Goal: Ask a question

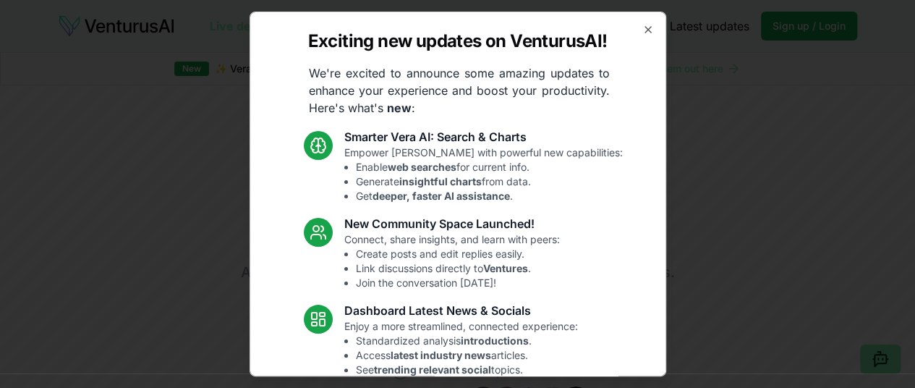
click at [420, 153] on p "Empower [PERSON_NAME] with powerful new capabilities: Enable web searches for c…" at bounding box center [483, 174] width 278 height 58
click at [474, 150] on p "Empower [PERSON_NAME] with powerful new capabilities: Enable web searches for c…" at bounding box center [483, 174] width 278 height 58
click at [448, 167] on strong "web searches" at bounding box center [422, 167] width 69 height 12
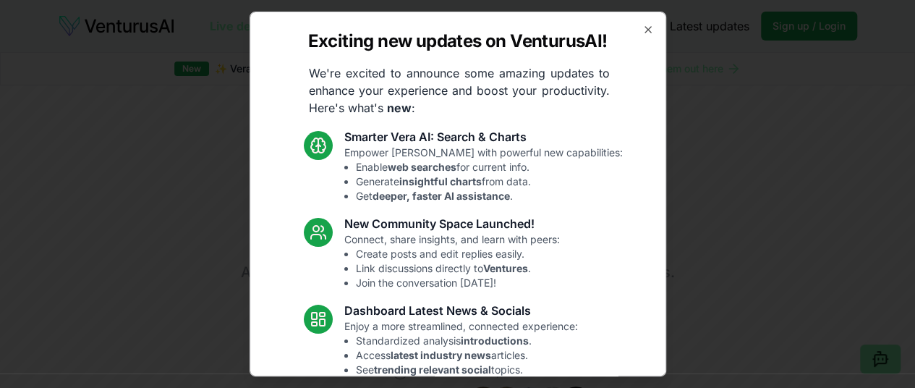
click at [501, 169] on li "Enable web searches for current info." at bounding box center [489, 167] width 267 height 14
click at [642, 33] on icon "button" at bounding box center [648, 30] width 12 height 12
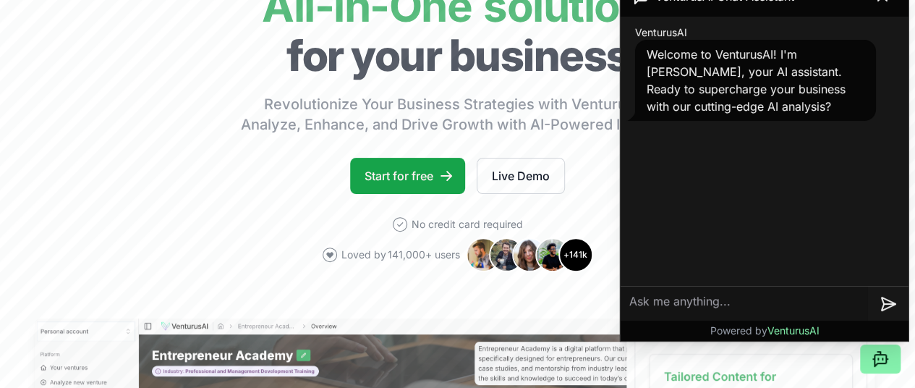
scroll to position [151, 0]
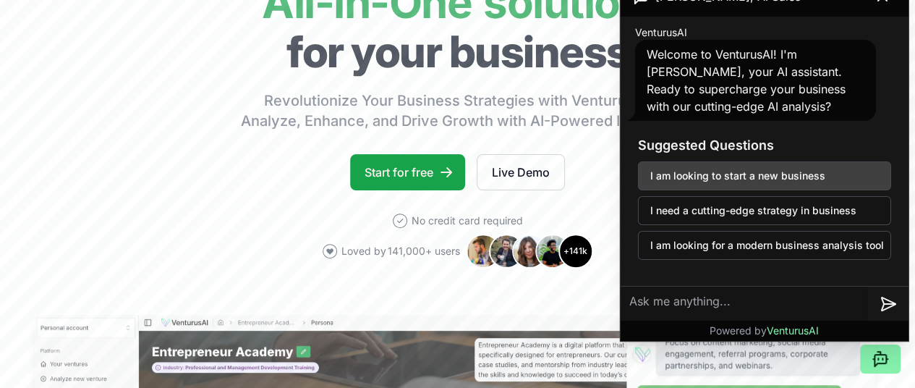
click at [760, 174] on button "I am looking to start a new business" at bounding box center [764, 175] width 253 height 29
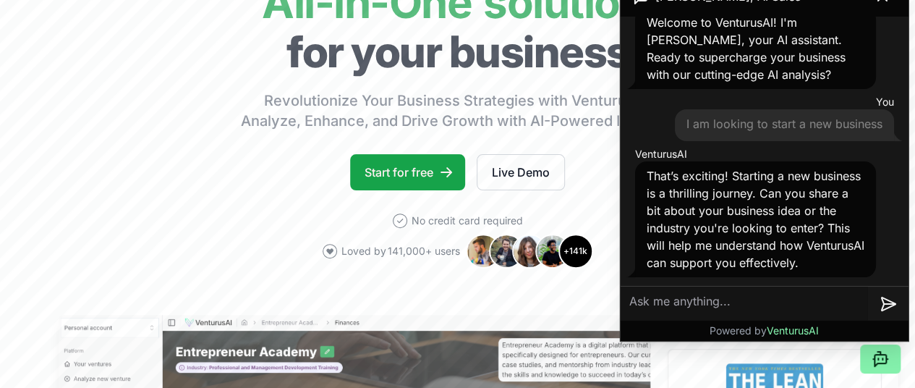
scroll to position [48, 0]
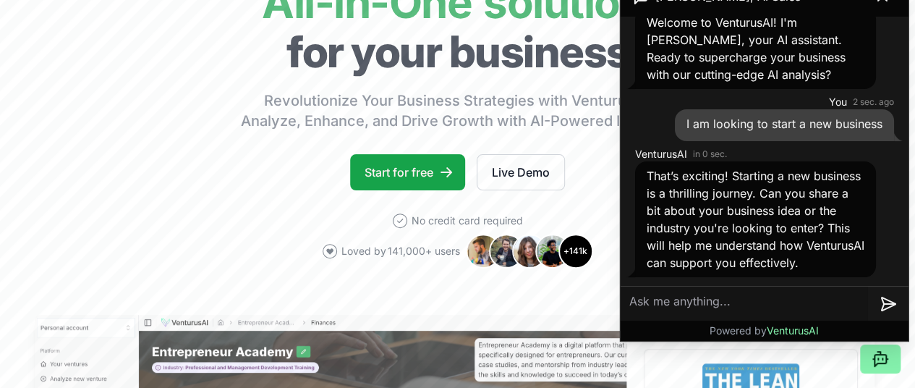
click at [729, 297] on textarea at bounding box center [744, 303] width 247 height 35
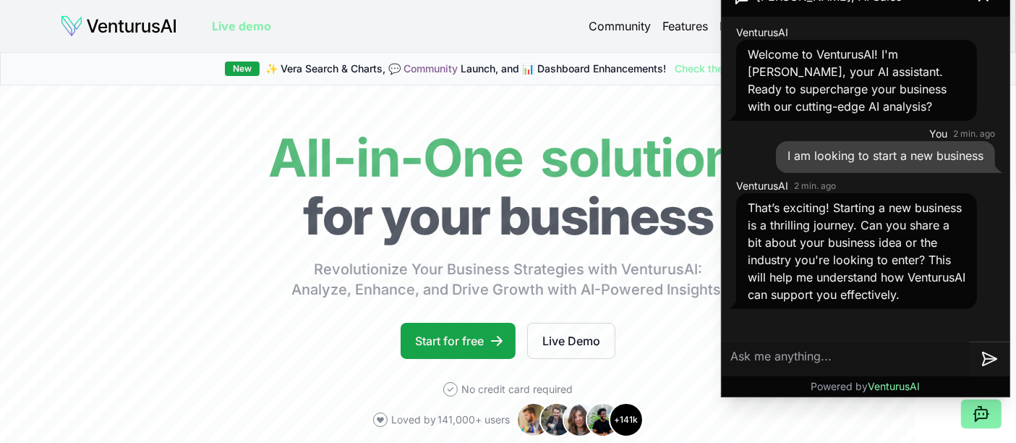
scroll to position [0, 0]
click at [820, 356] on textarea at bounding box center [845, 358] width 247 height 35
type textarea "I"
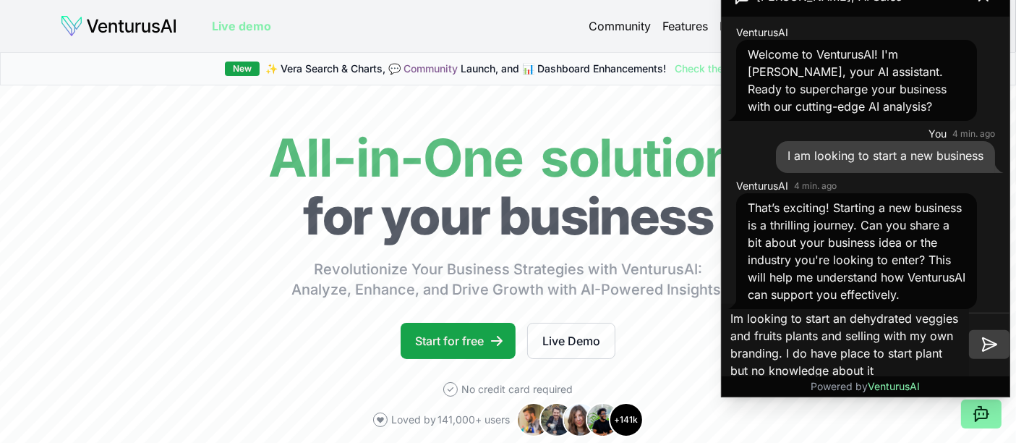
type textarea "Im looking to start an dehydrated veggies and fruits plants and selling with my…"
click at [914, 341] on icon at bounding box center [989, 344] width 17 height 17
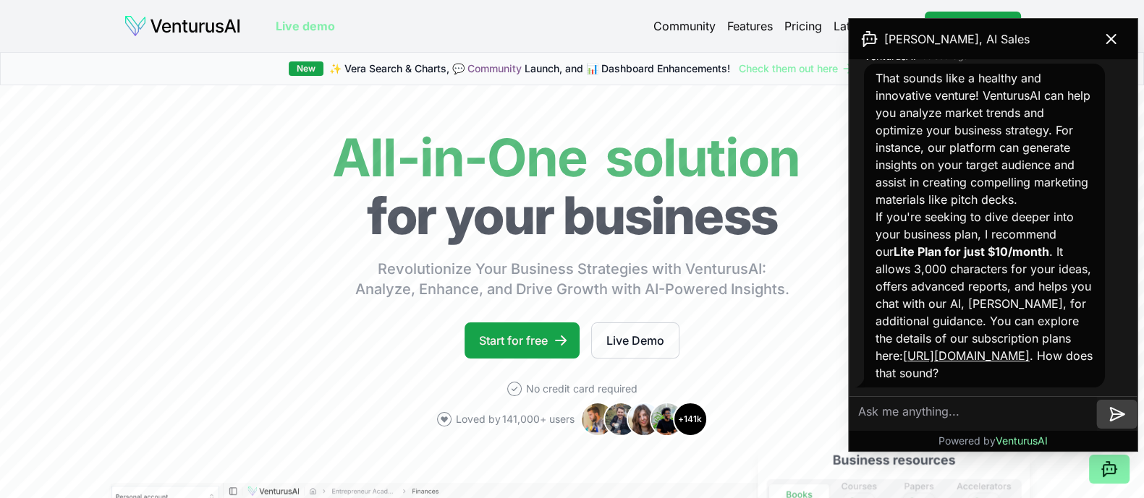
scroll to position [412, 0]
click at [914, 42] on icon at bounding box center [1110, 38] width 17 height 17
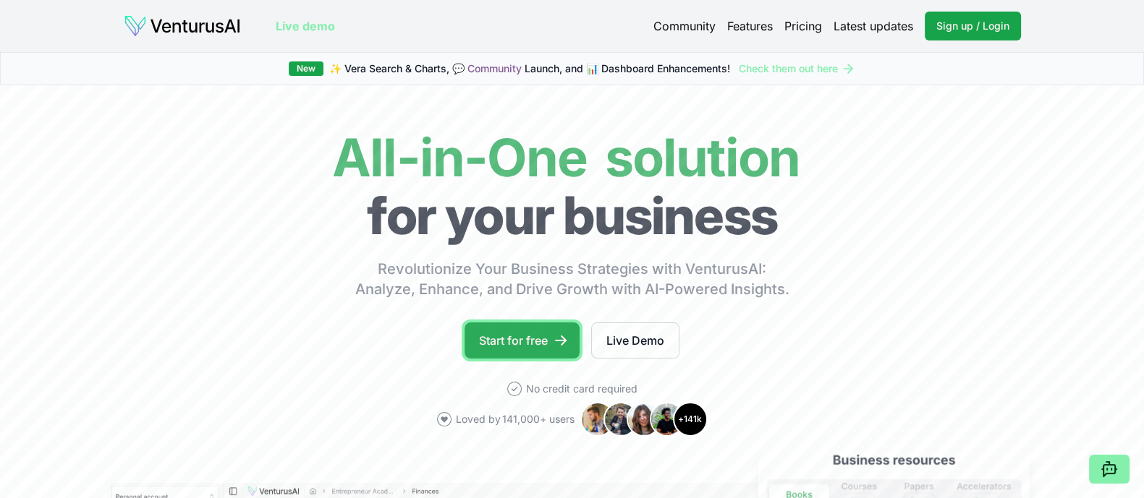
click at [506, 349] on link "Start for free" at bounding box center [521, 341] width 115 height 36
